Goal: Information Seeking & Learning: Learn about a topic

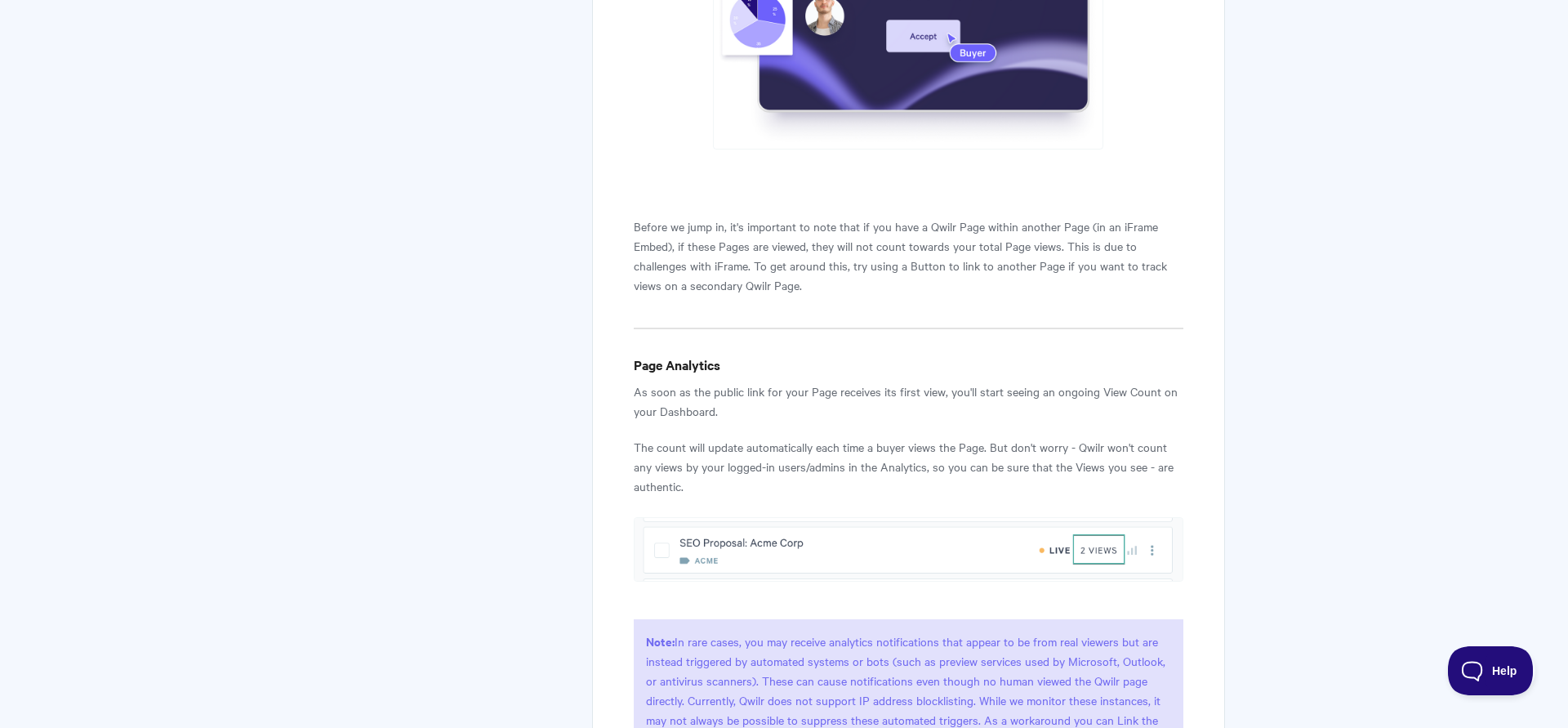
scroll to position [83, 0]
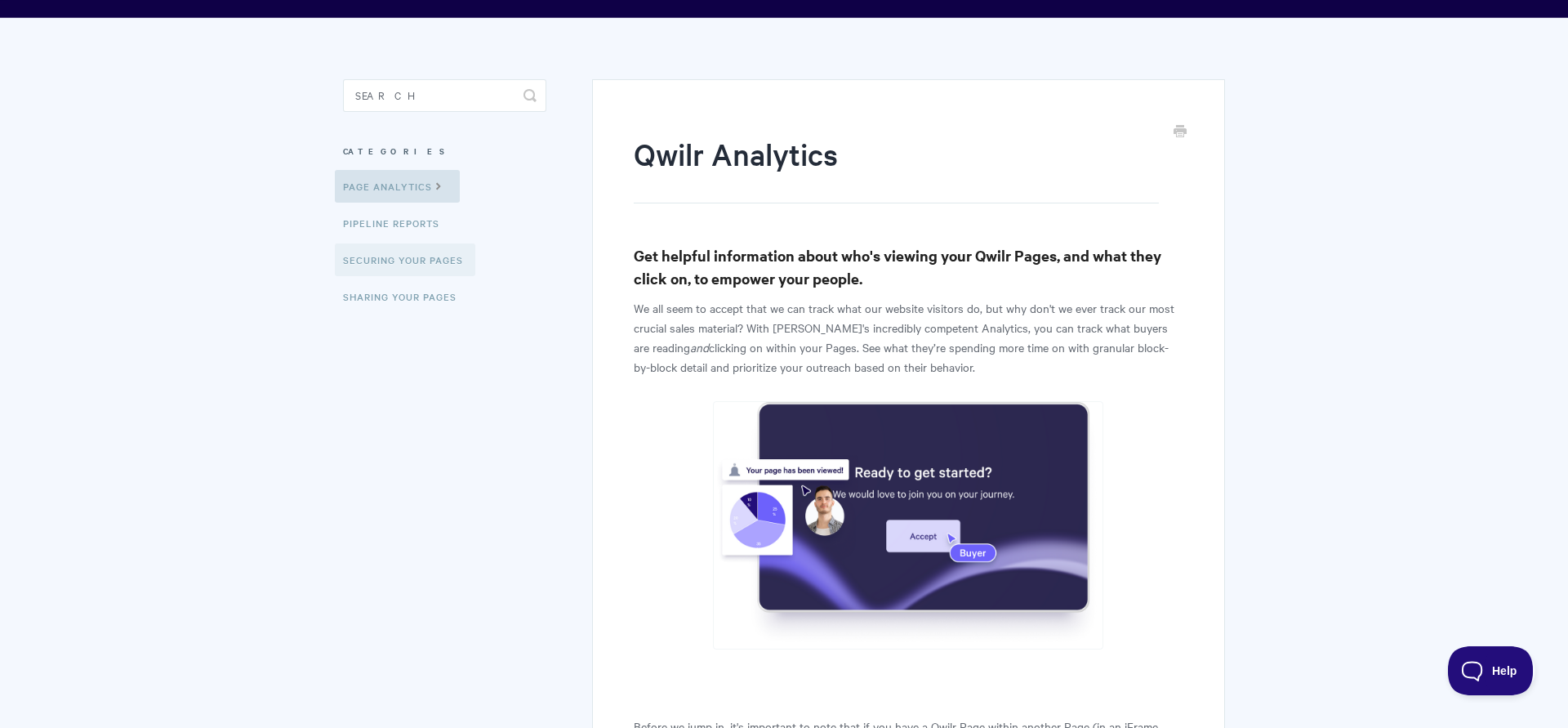
click at [429, 267] on link "Securing Your Pages" at bounding box center [405, 260] width 140 height 32
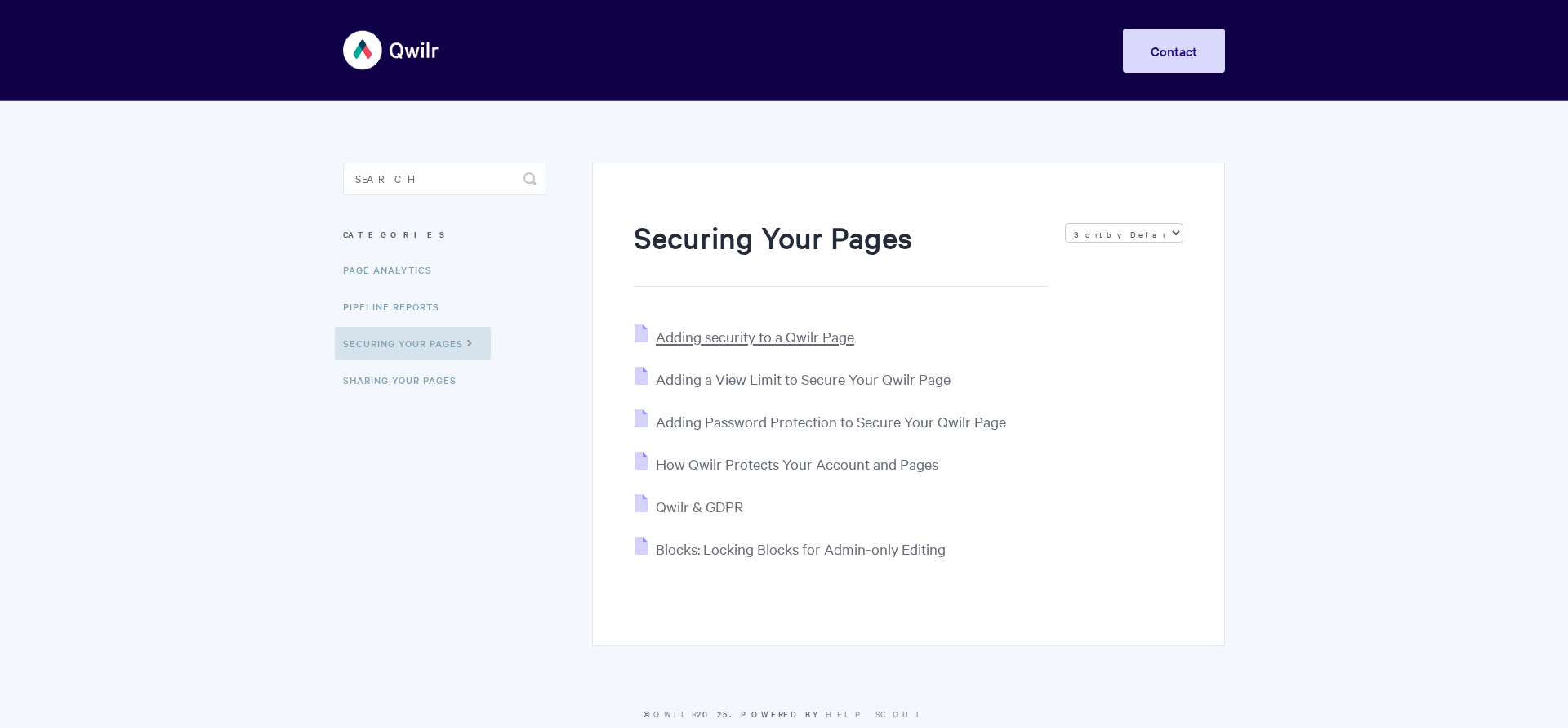
click at [660, 341] on span "Adding security to a Qwilr Page" at bounding box center [754, 337] width 198 height 19
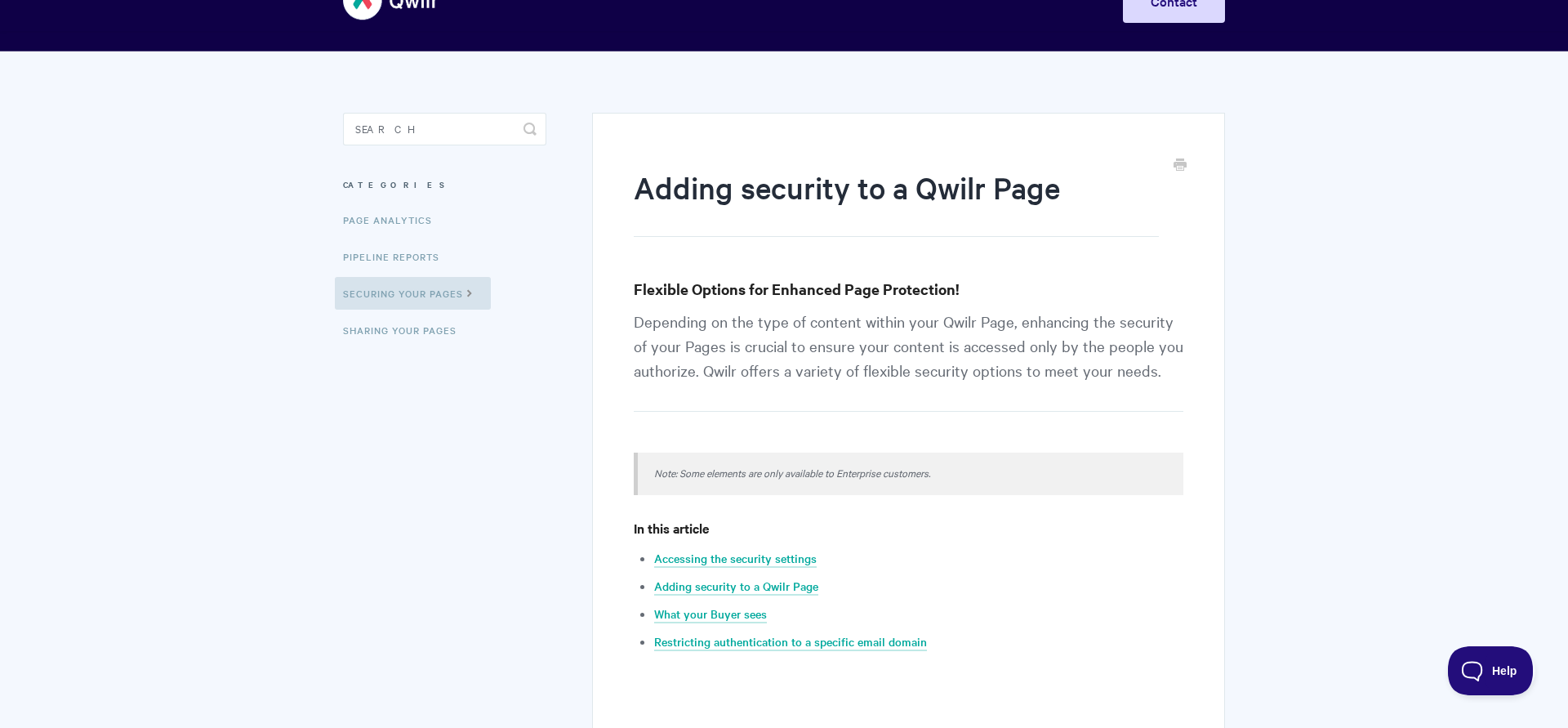
scroll to position [83, 0]
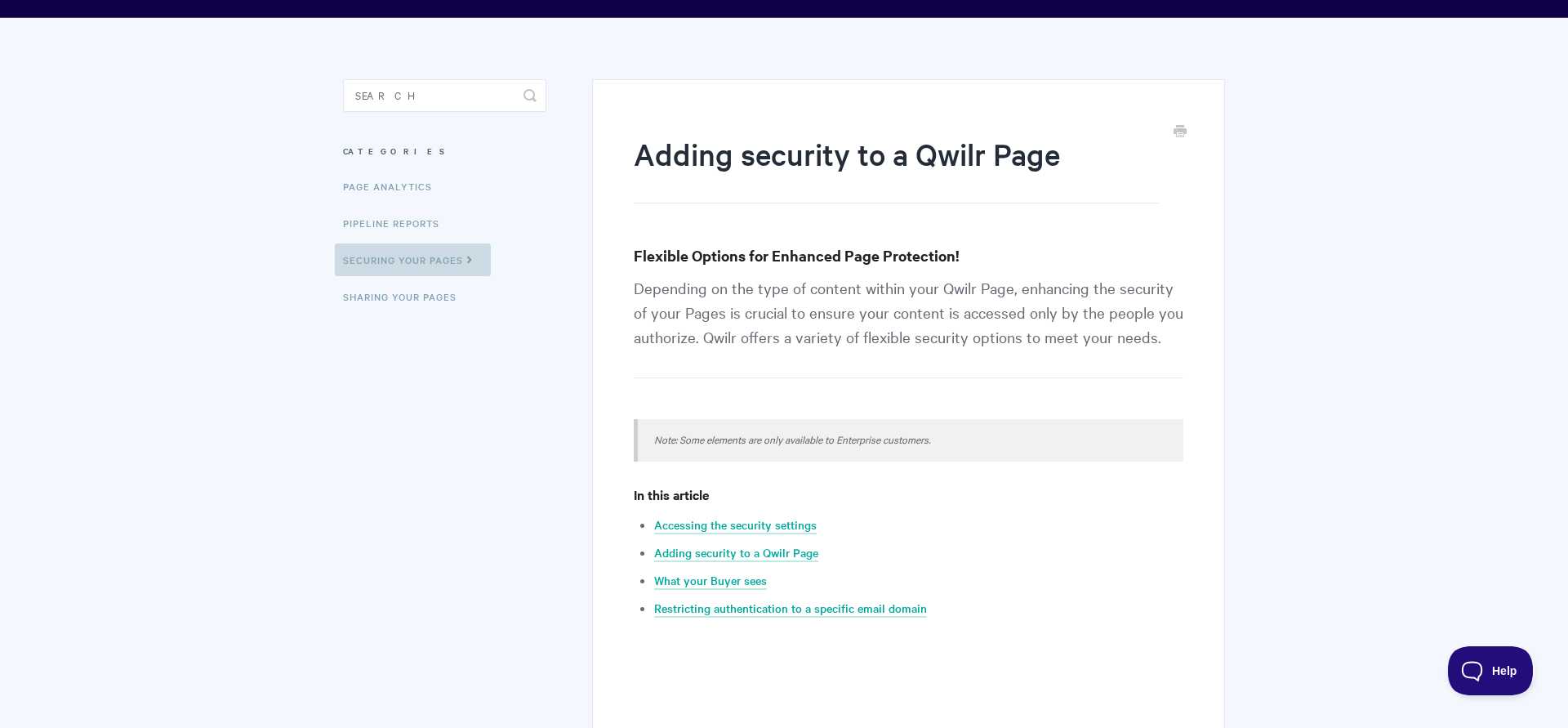
click at [455, 264] on link "Securing Your Pages" at bounding box center [412, 260] width 156 height 32
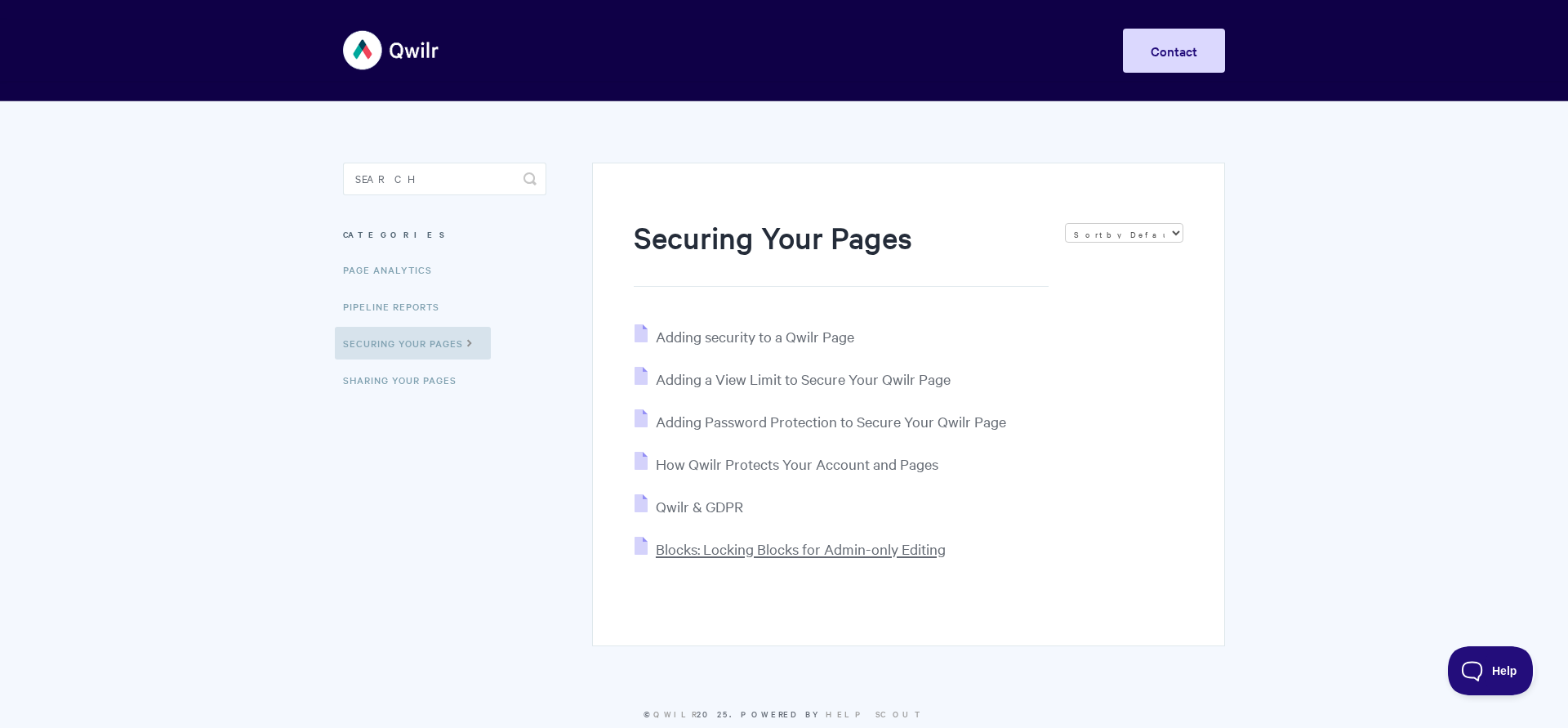
click at [682, 546] on span "Blocks: Locking Blocks for Admin-only Editing" at bounding box center [801, 549] width 290 height 19
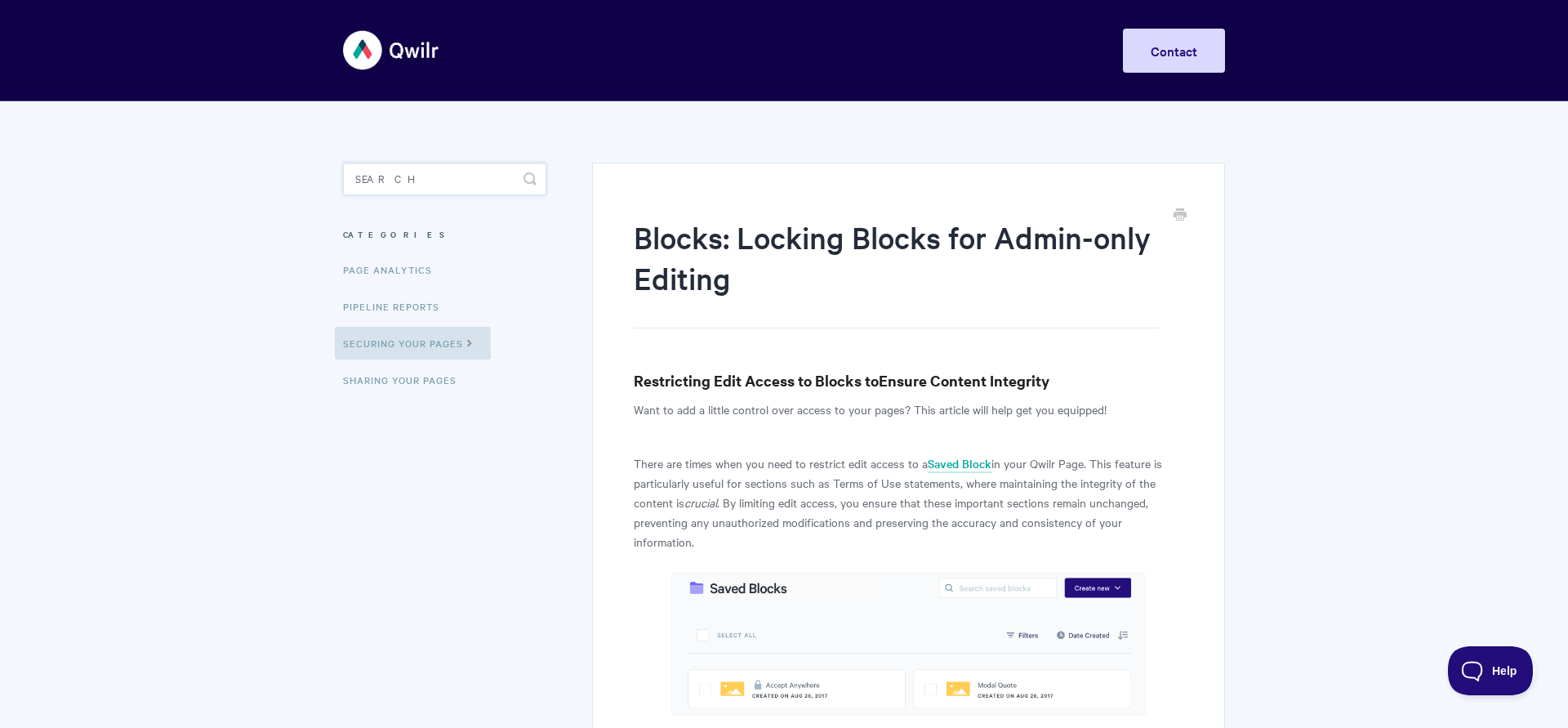
click at [386, 185] on input "Search" at bounding box center [444, 179] width 204 height 32
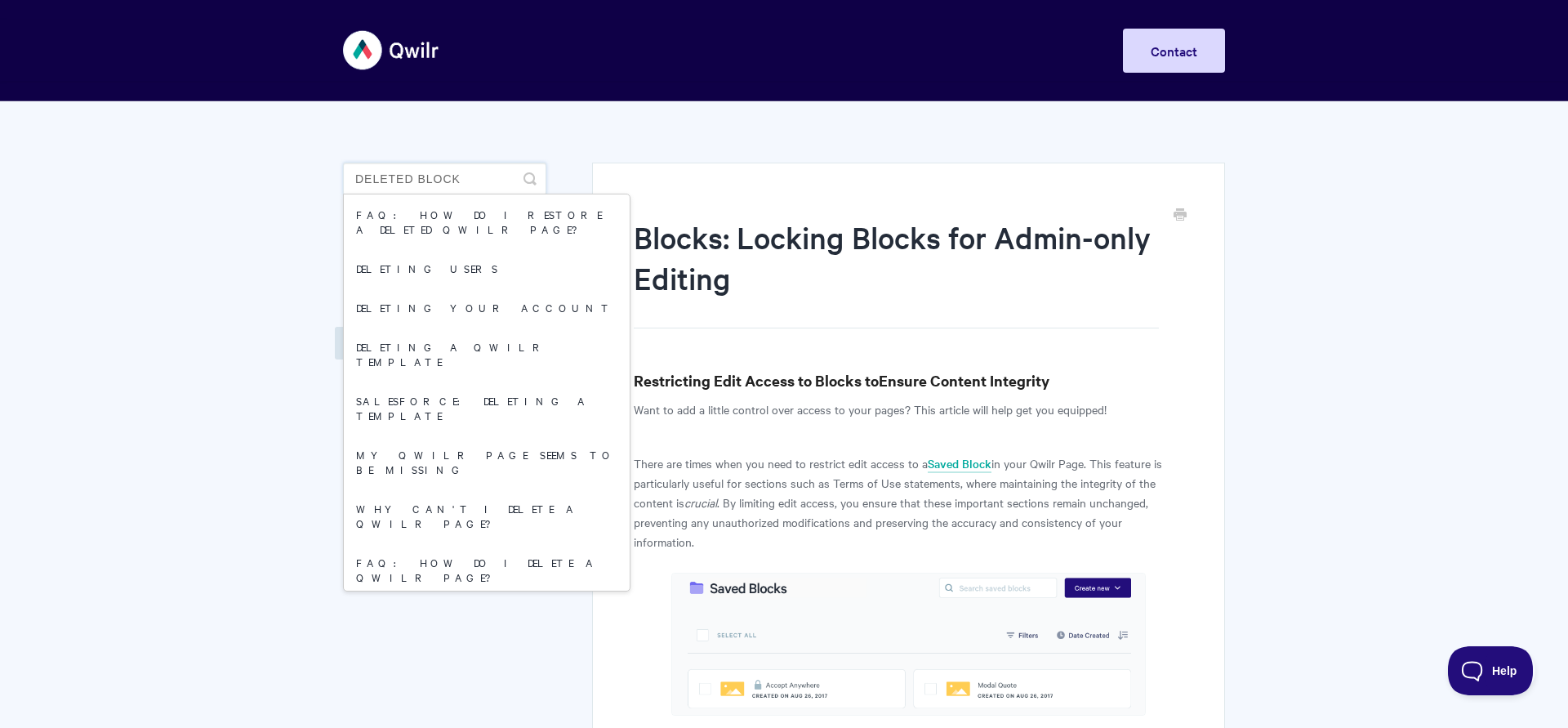
type input "deleted blocks"
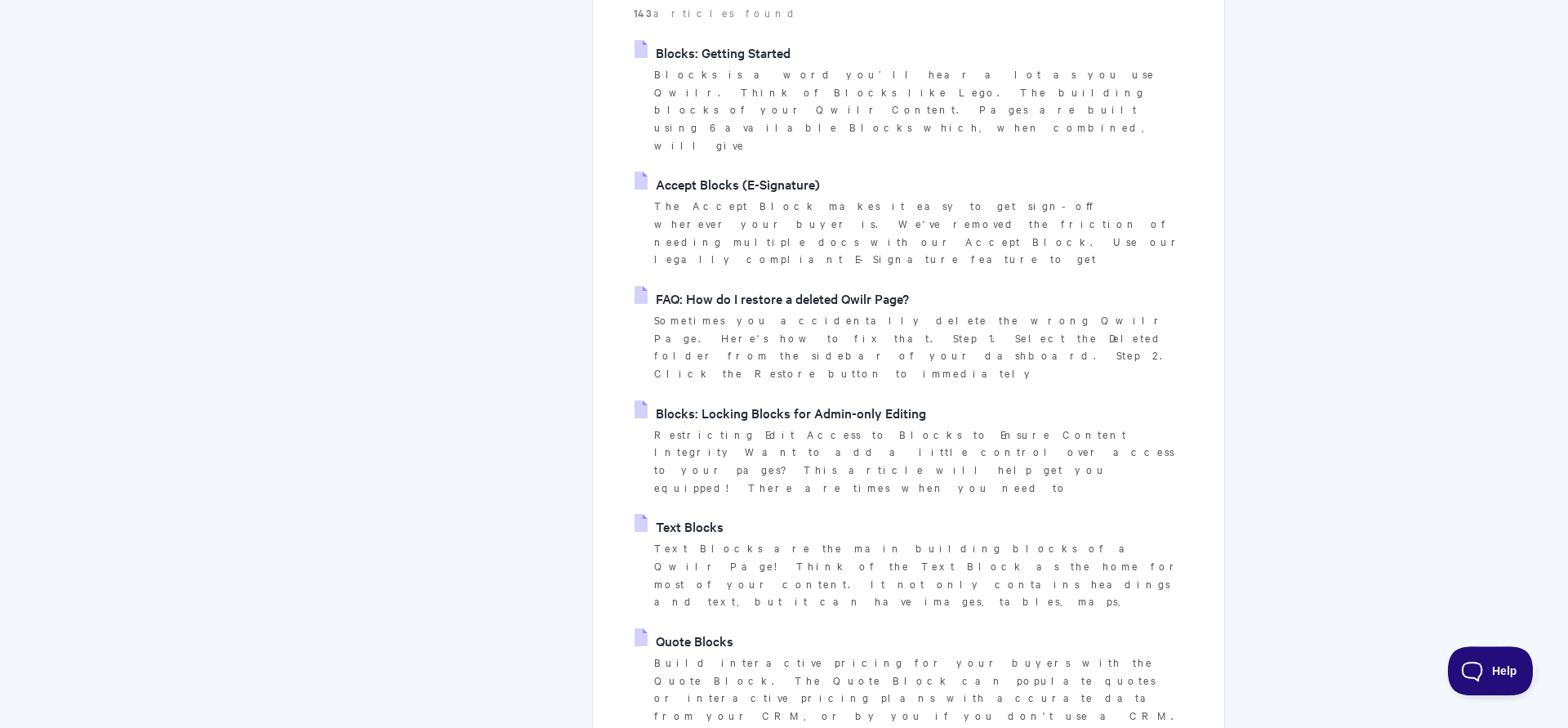
scroll to position [334, 0]
